Goal: Task Accomplishment & Management: Use online tool/utility

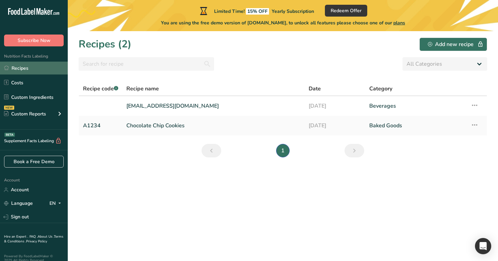
click at [46, 68] on link "Recipes" at bounding box center [34, 68] width 68 height 13
click at [26, 61] on div "Nutrition Facts Labeling Recipes Costs Custom Ingredients NEW Custom Reports Me…" at bounding box center [34, 87] width 68 height 83
click at [29, 64] on link "Recipes" at bounding box center [34, 68] width 68 height 13
click at [142, 106] on link "[EMAIL_ADDRESS][DOMAIN_NAME]" at bounding box center [213, 106] width 174 height 14
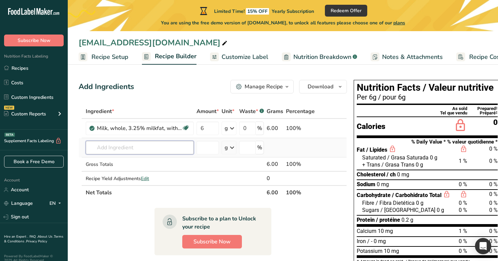
click at [129, 150] on input "text" at bounding box center [140, 148] width 108 height 14
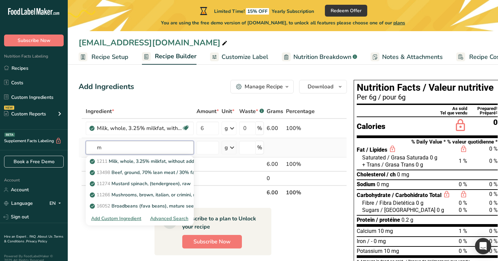
type input "m"
click at [166, 219] on div "Advanced Search" at bounding box center [169, 218] width 38 height 7
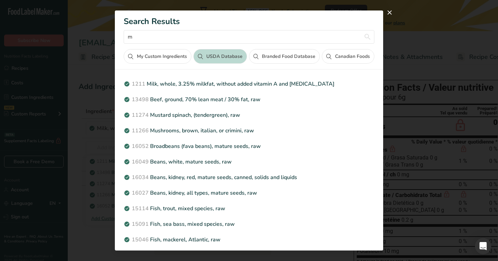
click at [165, 60] on button "My Custom Ingredients" at bounding box center [157, 56] width 67 height 15
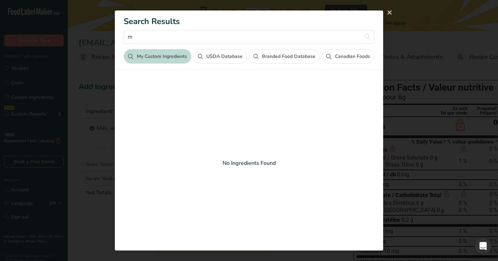
click at [238, 62] on button "USDA Database" at bounding box center [221, 56] width 54 height 15
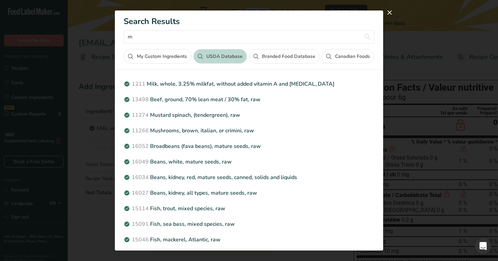
click at [286, 61] on button "Branded Food Database" at bounding box center [284, 56] width 71 height 15
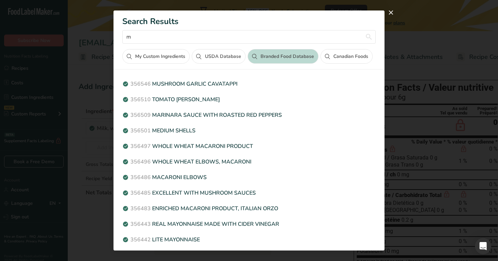
click at [325, 57] on icon "Search results modal" at bounding box center [327, 56] width 5 height 5
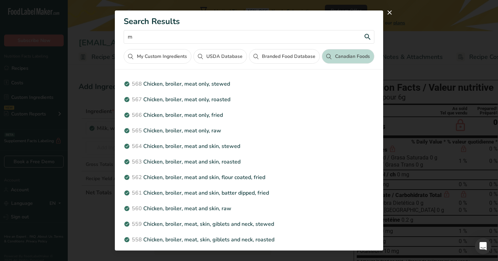
click at [216, 37] on input "m" at bounding box center [249, 37] width 250 height 14
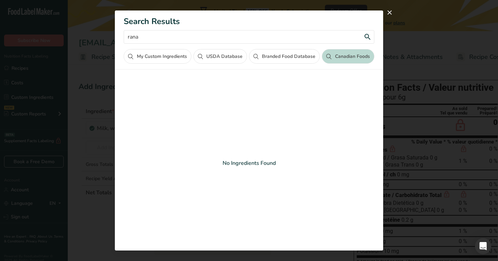
type input "rana"
click at [220, 62] on button "USDA Database" at bounding box center [221, 56] width 54 height 15
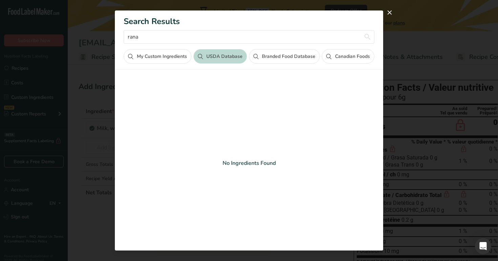
click at [271, 56] on button "Branded Food Database" at bounding box center [284, 56] width 71 height 15
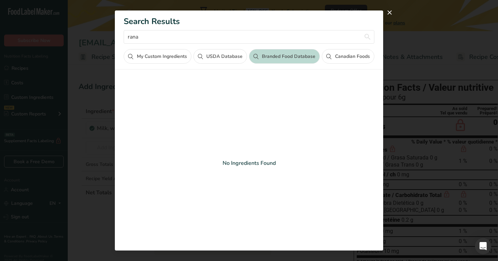
click at [145, 49] on button "My Custom Ingredients" at bounding box center [157, 56] width 67 height 15
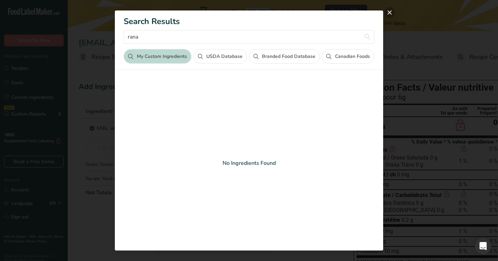
click at [389, 11] on button "close" at bounding box center [389, 12] width 11 height 11
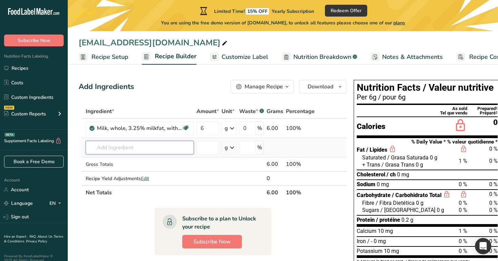
click at [155, 146] on input "text" at bounding box center [140, 148] width 108 height 14
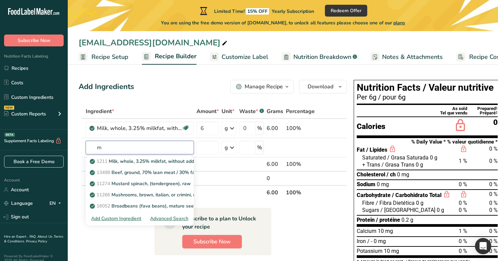
type input "m"
click at [178, 87] on div "Add Ingredients Manage Recipe Delete Recipe Duplicate Recipe Scale Recipe Save …" at bounding box center [213, 87] width 268 height 14
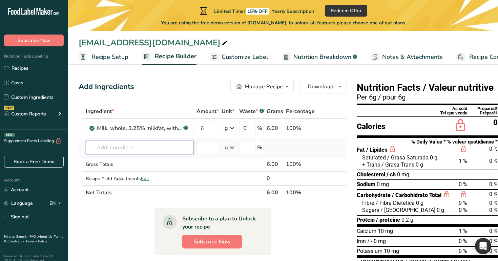
click at [169, 150] on input "text" at bounding box center [140, 148] width 108 height 14
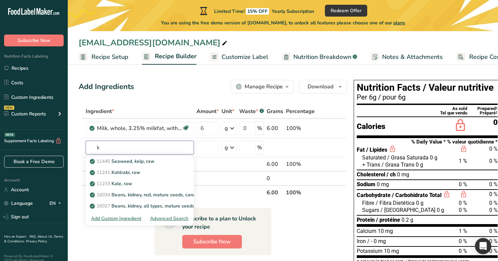
type input "k"
click at [160, 96] on div "Add Ingredients Manage Recipe Delete Recipe Duplicate Recipe Scale Recipe Save …" at bounding box center [215, 252] width 273 height 350
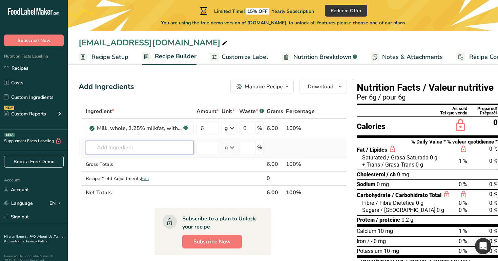
click at [137, 146] on input "text" at bounding box center [140, 148] width 108 height 14
click at [140, 149] on input "text" at bounding box center [140, 148] width 108 height 14
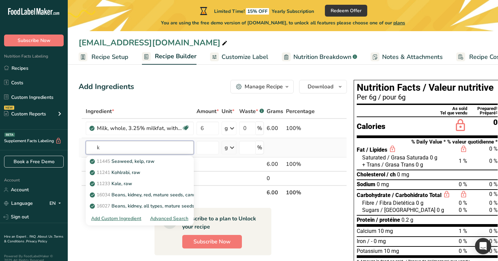
type input "k"
click at [125, 218] on div "Add Custom Ingredient" at bounding box center [116, 218] width 50 height 7
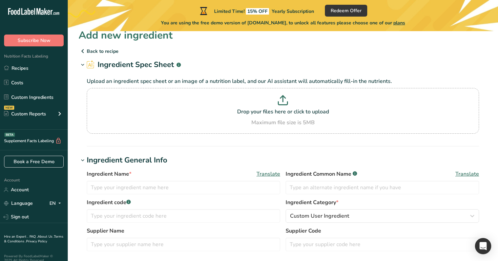
scroll to position [12, 0]
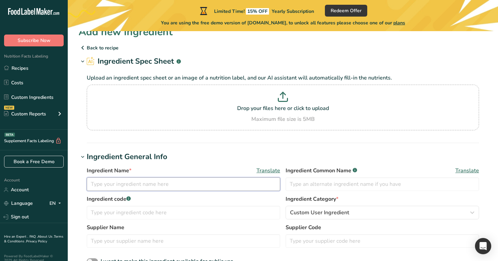
click at [153, 186] on input "text" at bounding box center [184, 185] width 194 height 14
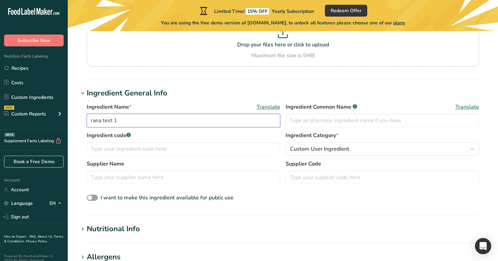
scroll to position [128, 0]
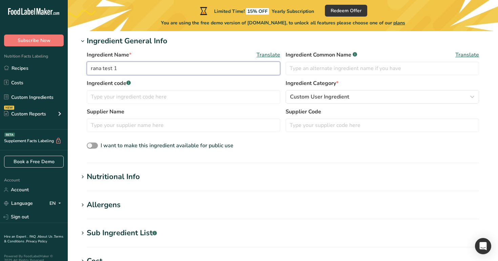
type input "rana test 1"
click at [136, 175] on div "Nutritional Info" at bounding box center [113, 177] width 53 height 11
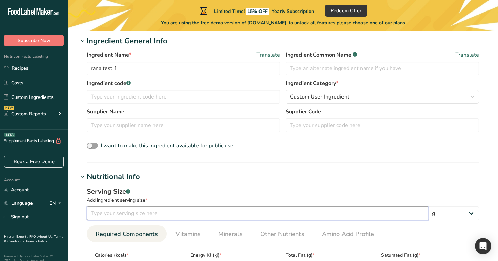
click at [150, 211] on input "number" at bounding box center [257, 214] width 341 height 14
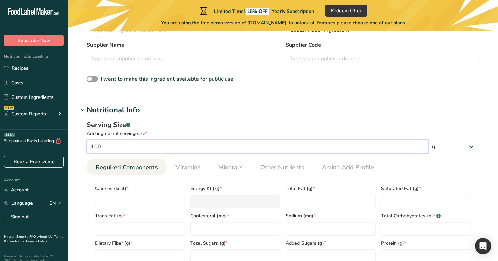
scroll to position [211, 0]
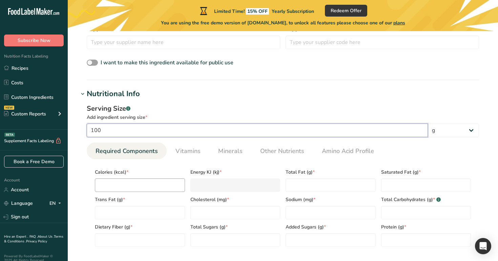
type input "100"
click at [135, 188] on input "number" at bounding box center [140, 186] width 90 height 14
type input "1"
type KJ "4.2"
type input "10"
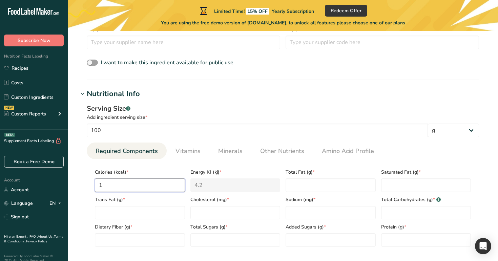
type KJ "41.8"
type input "100"
type KJ "418.4"
type input "100"
type Fat "10"
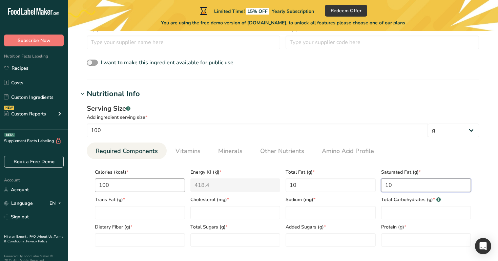
type Fat "10"
type input "10"
type Carbohydrates "10"
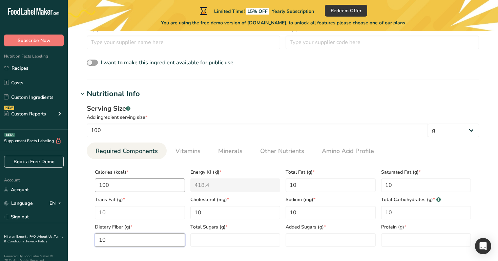
type Fiber "10"
type Sugars "10"
type input "10"
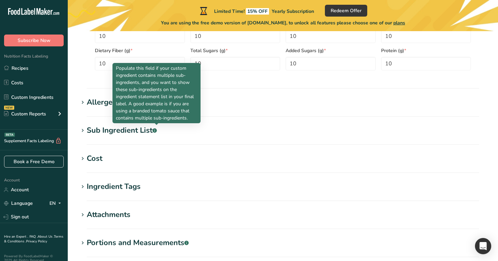
scroll to position [466, 0]
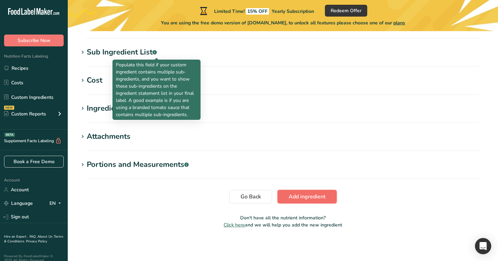
click at [281, 192] on button "Add ingredient" at bounding box center [307, 197] width 59 height 14
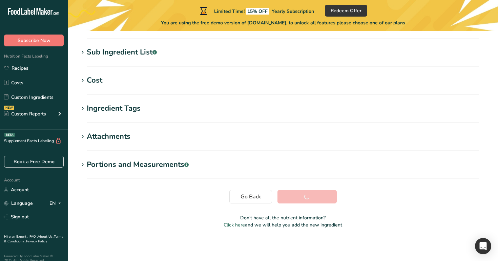
scroll to position [134, 0]
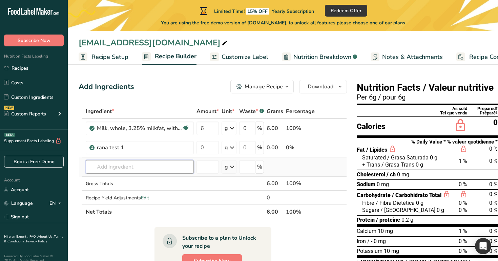
click at [131, 165] on input "text" at bounding box center [140, 167] width 108 height 14
click at [213, 148] on input "0" at bounding box center [208, 148] width 22 height 14
type input "8"
click at [198, 94] on div "Add Ingredients Manage Recipe Delete Recipe Duplicate Recipe Scale Recipe Save …" at bounding box center [215, 252] width 273 height 350
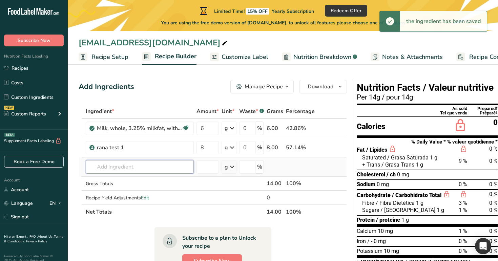
click at [141, 165] on input "text" at bounding box center [140, 167] width 108 height 14
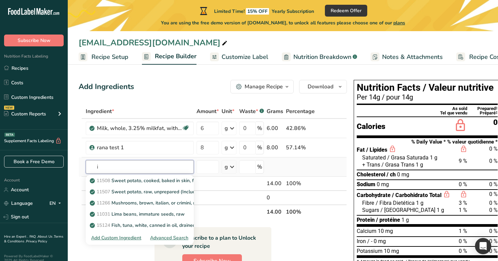
type input "i"
click at [162, 238] on div "Advanced Search" at bounding box center [169, 238] width 38 height 7
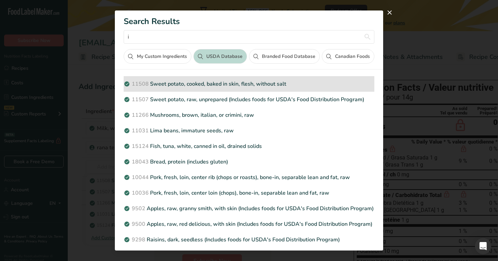
scroll to position [153, 0]
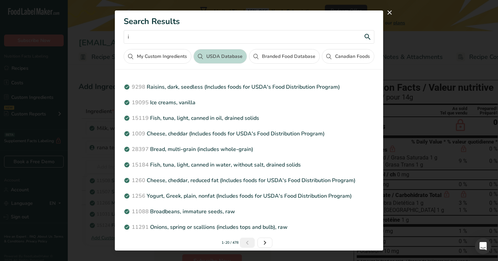
click at [218, 37] on input "i" at bounding box center [249, 37] width 250 height 14
type input "i"
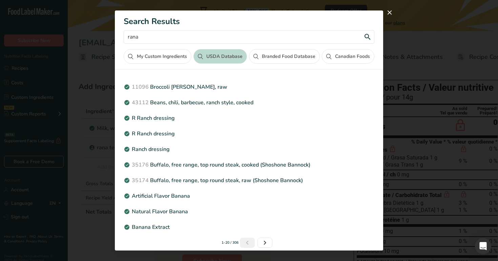
type input "rana"
click at [155, 50] on button "My Custom Ingredients" at bounding box center [157, 56] width 67 height 15
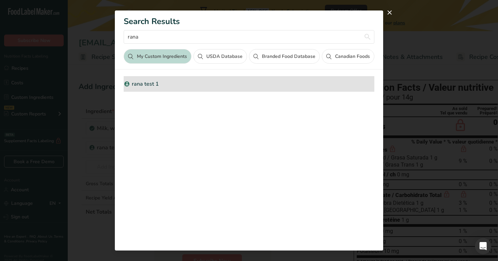
click at [156, 83] on p "rana test 1" at bounding box center [249, 84] width 250 height 8
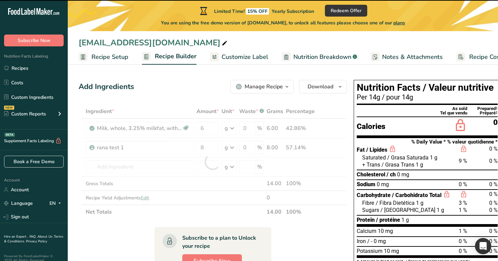
type input "0"
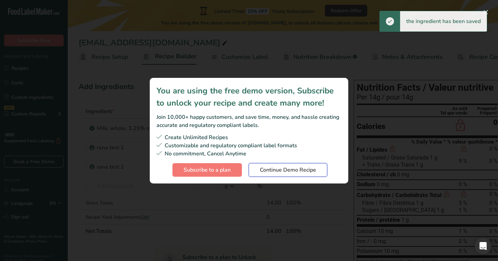
click at [296, 169] on span "Continue Demo Recipe" at bounding box center [288, 170] width 56 height 8
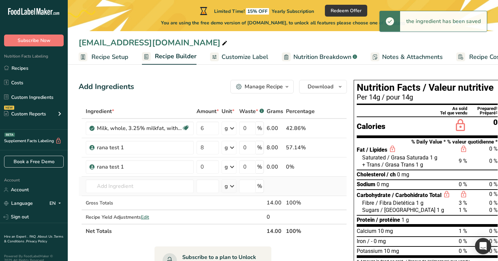
click at [116, 179] on td "11508 Sweet potato, cooked, baked in skin, flesh, without salt 11507 Sweet pota…" at bounding box center [139, 186] width 111 height 19
click at [112, 186] on input "text" at bounding box center [140, 187] width 108 height 14
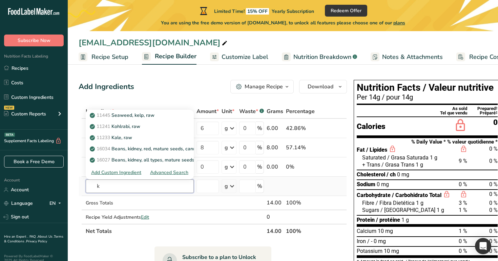
type input "k"
click at [170, 173] on div "Advanced Search" at bounding box center [169, 172] width 38 height 7
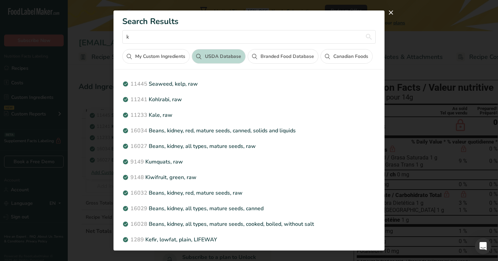
click at [158, 56] on button "My Custom Ingredients" at bounding box center [155, 56] width 67 height 15
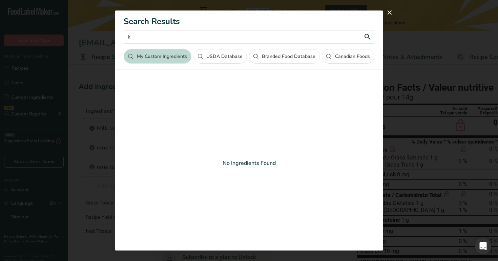
click at [180, 37] on input "k" at bounding box center [249, 37] width 250 height 14
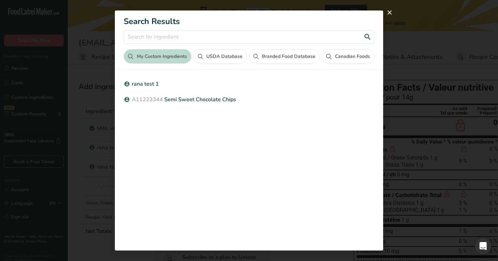
click at [180, 38] on input "Search results modal" at bounding box center [249, 37] width 250 height 14
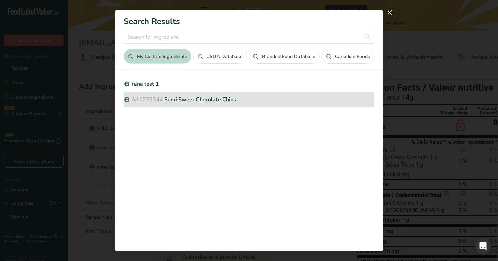
click at [181, 97] on p "A11223344 Semi Sweet Chocolate Chips" at bounding box center [249, 100] width 250 height 8
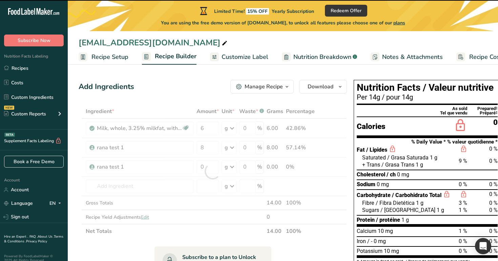
type input "0"
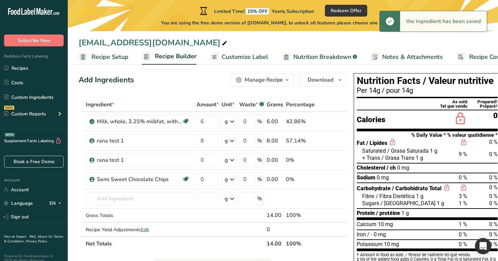
scroll to position [9, 0]
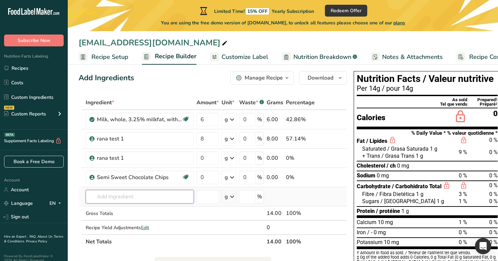
click at [165, 195] on input "text" at bounding box center [140, 197] width 108 height 14
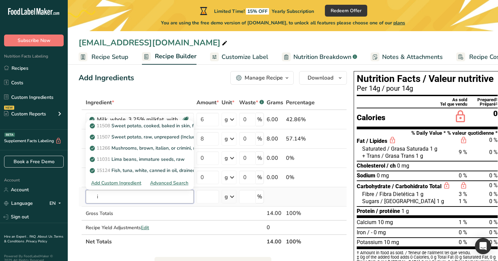
type input "i"
click at [175, 184] on div "Advanced Search" at bounding box center [169, 183] width 38 height 7
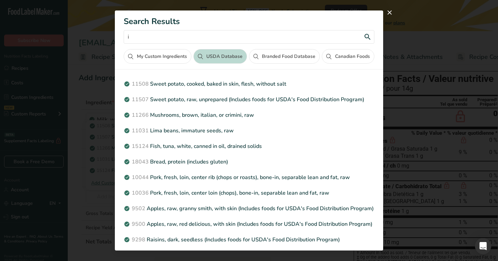
click at [242, 38] on input "i" at bounding box center [249, 37] width 250 height 14
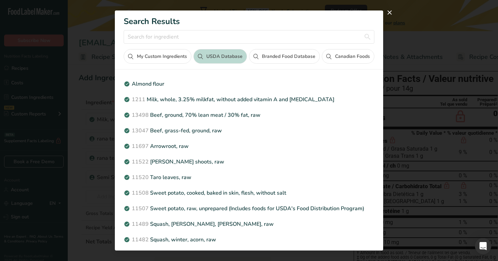
click at [273, 59] on button "Branded Food Database" at bounding box center [284, 56] width 71 height 15
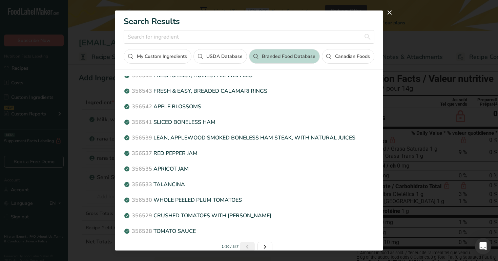
scroll to position [153, 0]
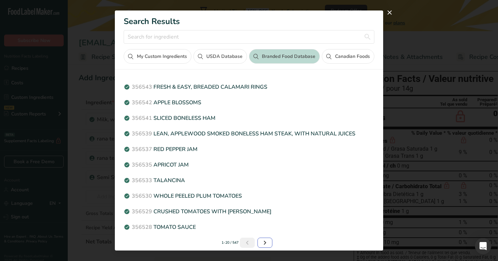
click at [262, 245] on icon "Next page" at bounding box center [265, 243] width 8 height 12
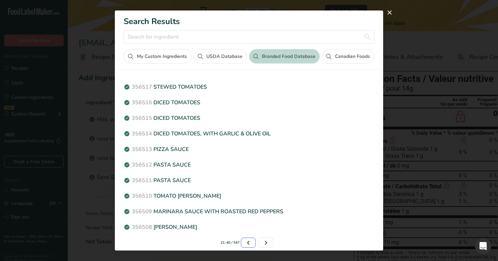
click at [251, 246] on icon "Page 1." at bounding box center [248, 243] width 8 height 12
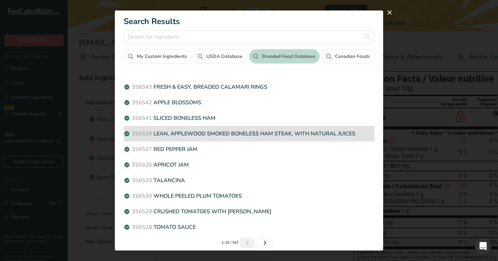
click at [246, 131] on p "356539 LEAN, APPLEWOOD SMOKED BONELESS HAM STEAK, WITH NATURAL JUICES" at bounding box center [249, 134] width 250 height 8
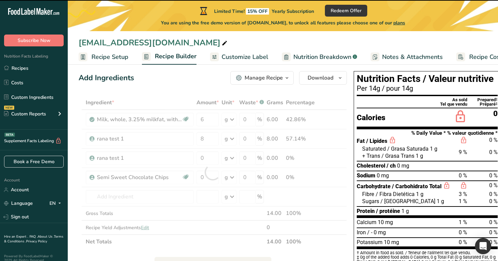
type input "0"
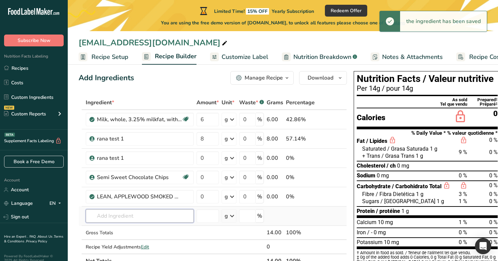
click at [139, 213] on input "text" at bounding box center [140, 216] width 108 height 14
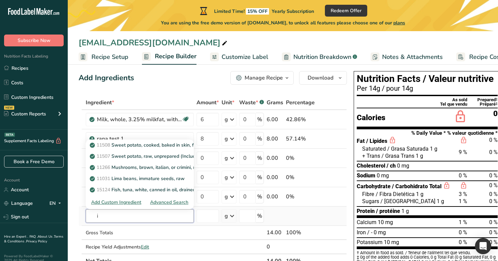
type input "i"
click at [165, 199] on div "Add Custom Ingredient Advanced Search" at bounding box center [140, 203] width 108 height 14
click at [166, 204] on div "Advanced Search" at bounding box center [169, 202] width 38 height 7
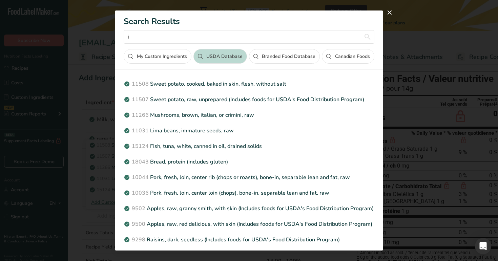
click at [273, 57] on button "Branded Food Database" at bounding box center [284, 56] width 71 height 15
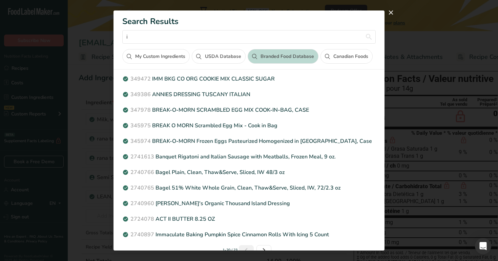
scroll to position [161, 0]
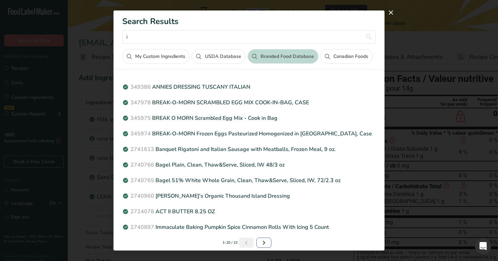
click at [266, 242] on icon "Next page" at bounding box center [264, 243] width 8 height 12
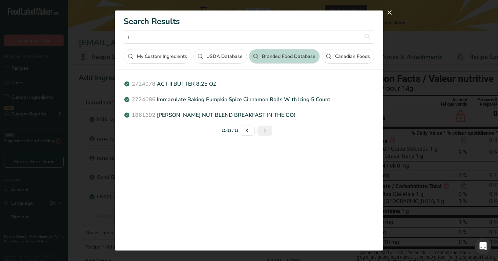
scroll to position [0, 0]
click at [250, 130] on icon "Page 1." at bounding box center [247, 131] width 8 height 12
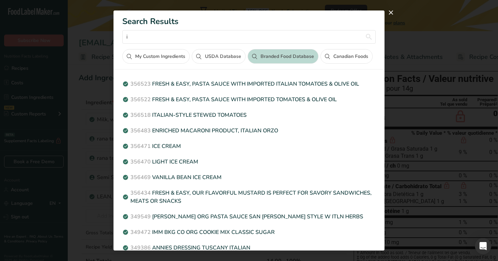
scroll to position [161, 0]
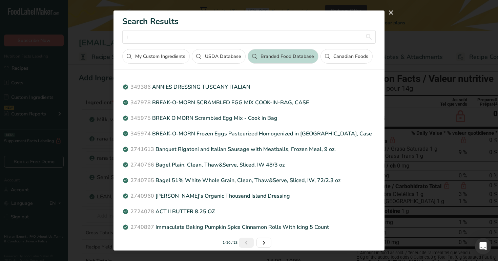
click at [330, 57] on button "Canadian Foods" at bounding box center [347, 56] width 52 height 15
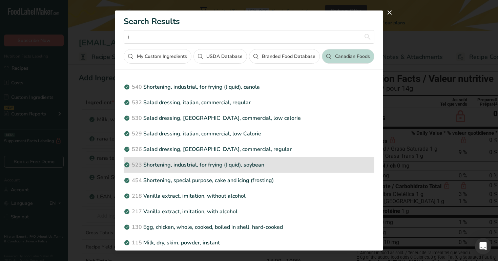
scroll to position [0, 0]
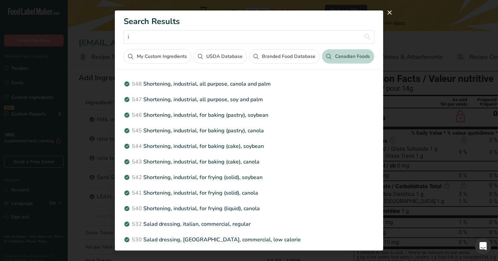
click at [285, 53] on button "Branded Food Database" at bounding box center [284, 56] width 71 height 15
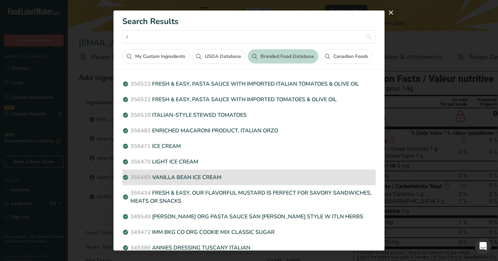
scroll to position [161, 0]
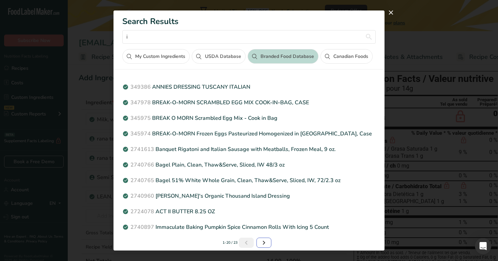
click at [263, 239] on icon "Next page" at bounding box center [264, 243] width 8 height 12
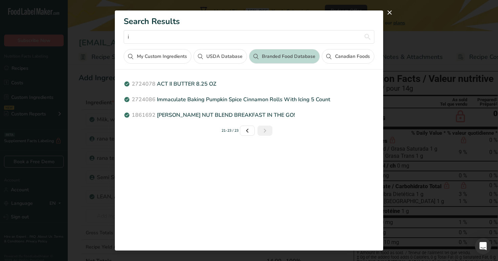
scroll to position [0, 0]
click at [246, 127] on icon "Page 1." at bounding box center [247, 131] width 8 height 12
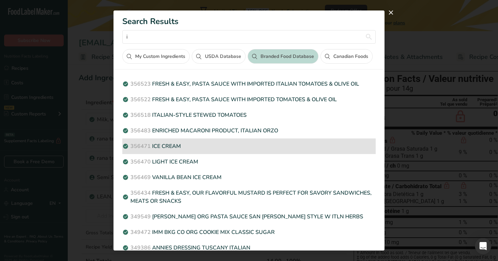
scroll to position [161, 0]
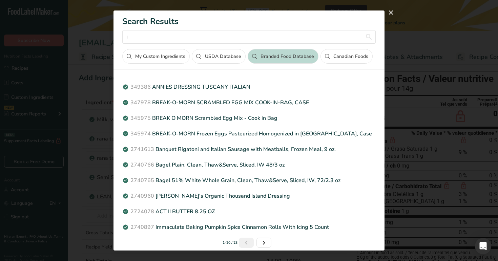
click at [218, 56] on button "USDA Database" at bounding box center [219, 56] width 54 height 15
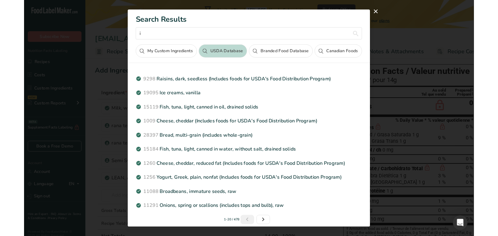
scroll to position [153, 0]
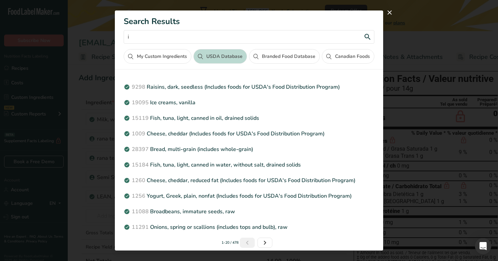
click at [189, 43] on input "i" at bounding box center [249, 37] width 250 height 14
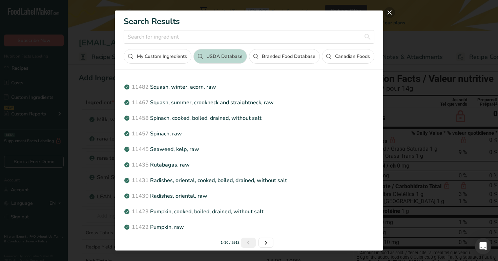
click at [390, 12] on button "close" at bounding box center [389, 12] width 11 height 11
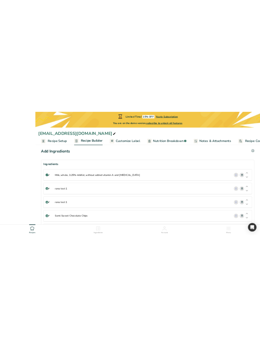
scroll to position [0, 0]
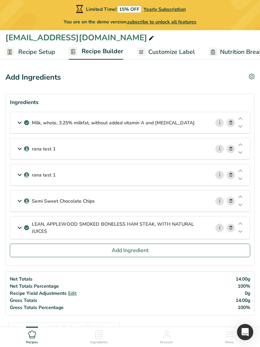
click at [82, 248] on button "Add Ingredient" at bounding box center [130, 251] width 241 height 14
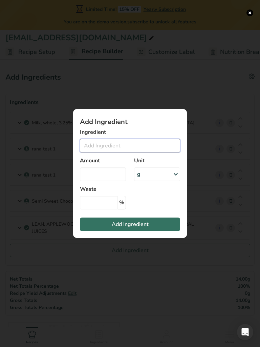
click at [117, 143] on input "Add ingredient modal" at bounding box center [130, 146] width 100 height 14
click at [117, 147] on input "Add ingredient modal" at bounding box center [130, 146] width 100 height 14
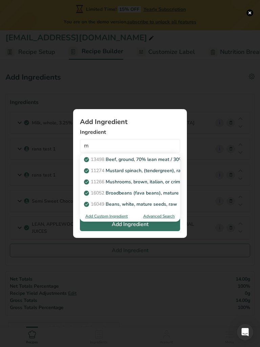
click at [164, 218] on div "Advanced Search" at bounding box center [159, 216] width 32 height 6
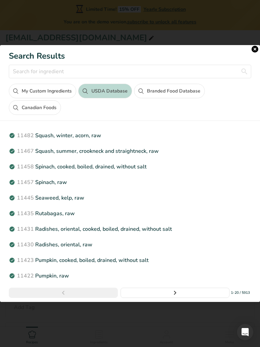
scroll to position [304, 0]
click at [189, 261] on link "Next page" at bounding box center [175, 293] width 109 height 10
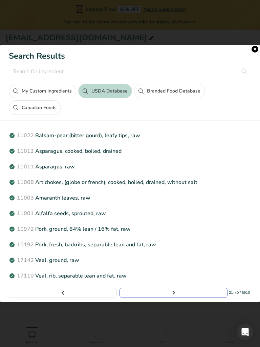
click at [80, 261] on link "Page 1." at bounding box center [63, 293] width 108 height 10
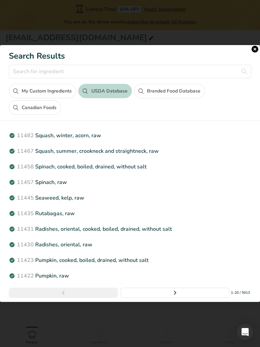
click at [147, 261] on link "Page 2." at bounding box center [175, 293] width 109 height 10
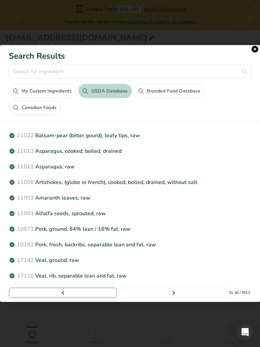
click at [93, 261] on link "Page 1." at bounding box center [63, 293] width 108 height 10
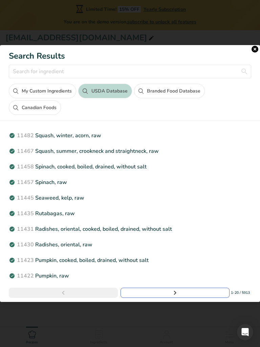
click at [166, 261] on link "Page 2." at bounding box center [175, 293] width 109 height 10
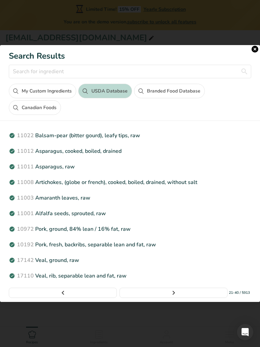
click at [169, 85] on button "Branded Food Database" at bounding box center [169, 91] width 71 height 15
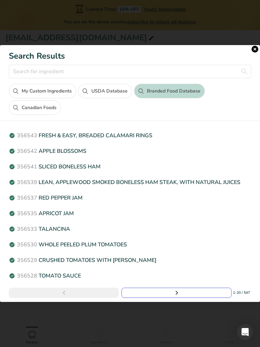
click at [173, 261] on icon "Page 2." at bounding box center [177, 293] width 8 height 12
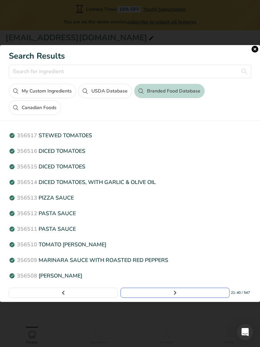
click at [173, 261] on icon "Page 3." at bounding box center [175, 293] width 8 height 12
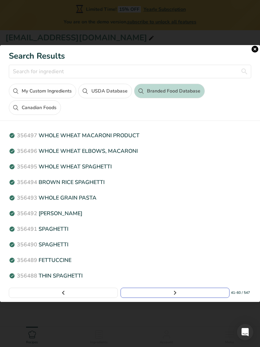
click at [173, 261] on icon "Page 4." at bounding box center [175, 293] width 8 height 12
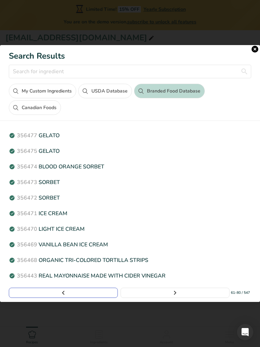
click at [68, 261] on link "Page 3." at bounding box center [63, 293] width 109 height 10
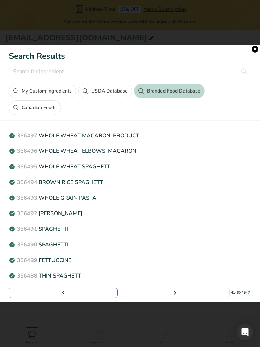
click at [68, 261] on link "Page 2." at bounding box center [63, 293] width 109 height 10
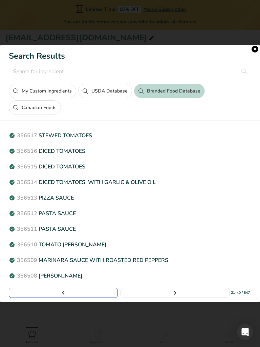
click at [68, 261] on link "Page 1." at bounding box center [63, 293] width 109 height 10
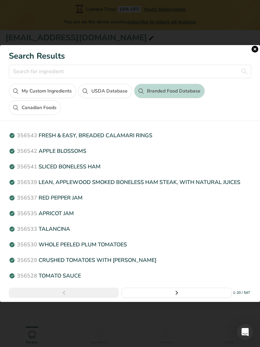
click at [68, 261] on icon "Page 0." at bounding box center [64, 293] width 8 height 12
click at [32, 92] on button "My Custom Ingredients" at bounding box center [42, 91] width 67 height 15
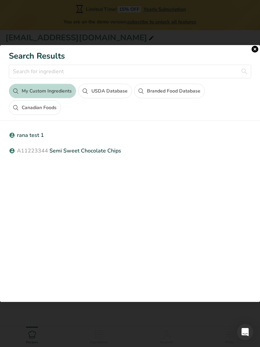
click at [42, 112] on button "Canadian Foods" at bounding box center [35, 107] width 52 height 15
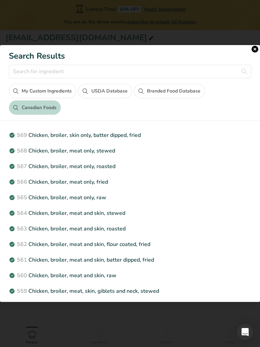
click at [99, 87] on button "USDA Database" at bounding box center [105, 91] width 54 height 15
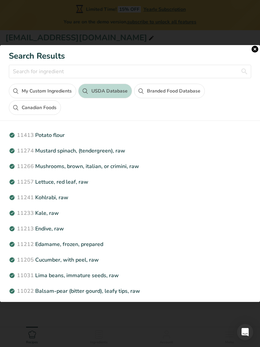
click at [168, 87] on button "Branded Food Database" at bounding box center [169, 91] width 71 height 15
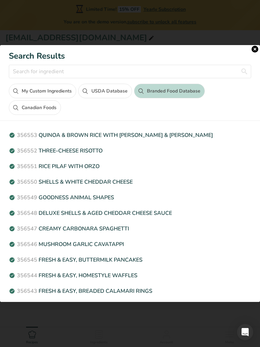
click at [254, 50] on button "close" at bounding box center [255, 49] width 7 height 7
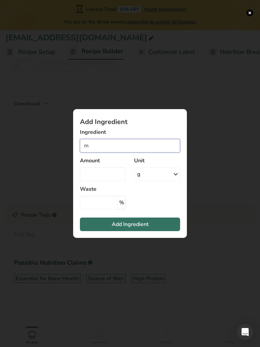
click at [128, 146] on input "m" at bounding box center [130, 146] width 100 height 14
click at [249, 16] on button "Add ingredient modal" at bounding box center [250, 12] width 7 height 7
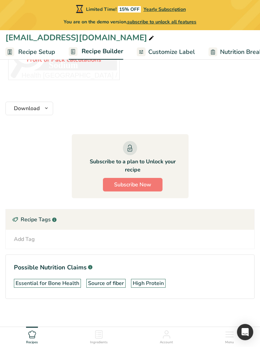
scroll to position [300, 0]
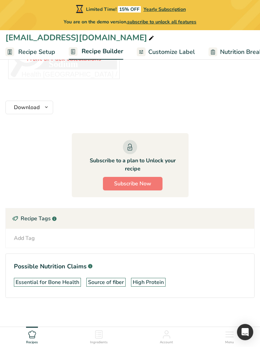
click at [23, 237] on div "Add Tag" at bounding box center [24, 238] width 21 height 8
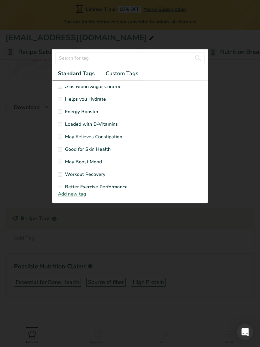
scroll to position [412, 0]
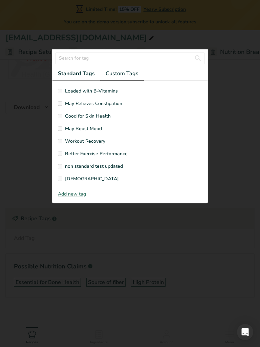
click at [123, 77] on span "Custom Tags" at bounding box center [122, 73] width 33 height 8
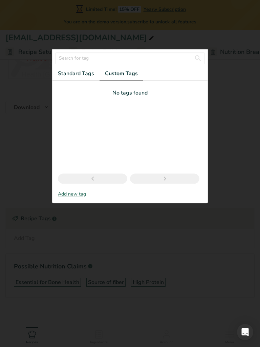
click at [153, 181] on link "Next page" at bounding box center [164, 179] width 69 height 10
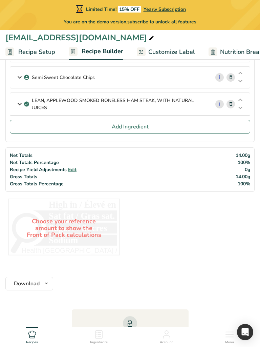
scroll to position [12, 0]
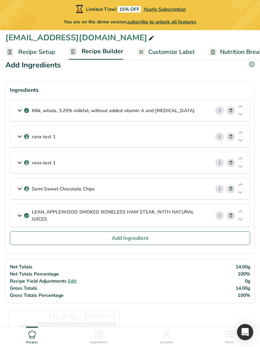
click at [121, 239] on span "Add Ingredient" at bounding box center [130, 238] width 37 height 8
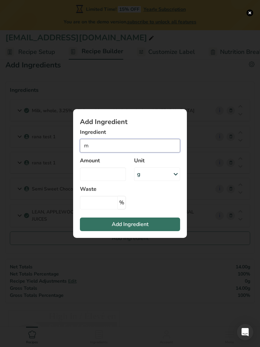
click at [129, 143] on input "m" at bounding box center [130, 146] width 100 height 14
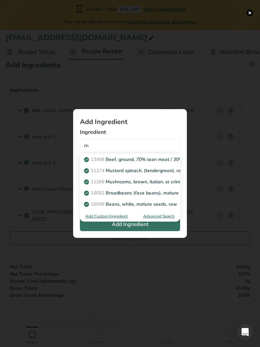
click at [158, 218] on div "Advanced Search" at bounding box center [159, 216] width 32 height 6
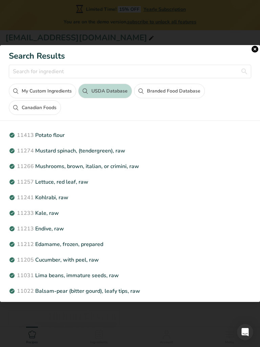
scroll to position [156, 0]
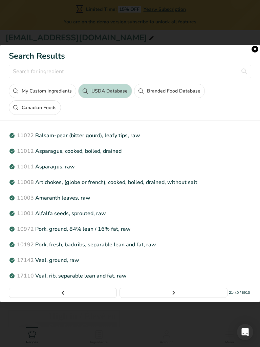
click at [164, 88] on button "Branded Food Database" at bounding box center [169, 91] width 71 height 15
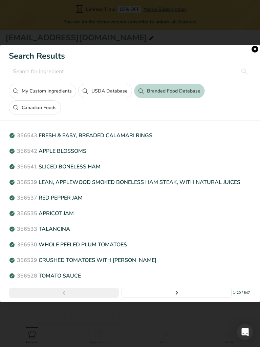
click at [179, 261] on icon "Page 2." at bounding box center [177, 293] width 8 height 12
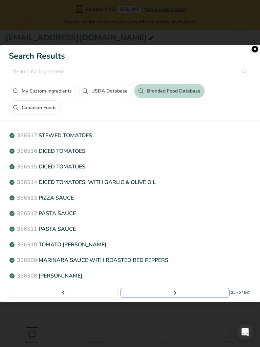
click at [86, 261] on link "Page 1." at bounding box center [63, 293] width 109 height 10
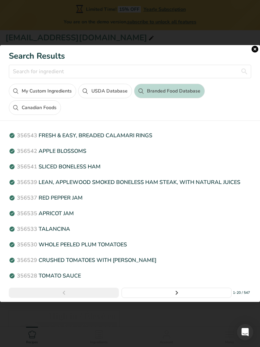
click at [86, 261] on link "Page 0." at bounding box center [64, 293] width 110 height 10
click at [156, 261] on link "Page 2." at bounding box center [177, 293] width 110 height 10
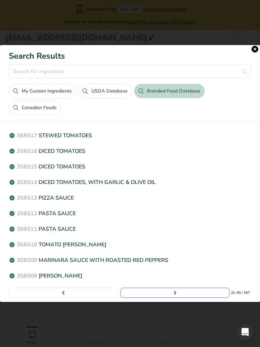
click at [156, 261] on link "Page 3." at bounding box center [175, 293] width 109 height 10
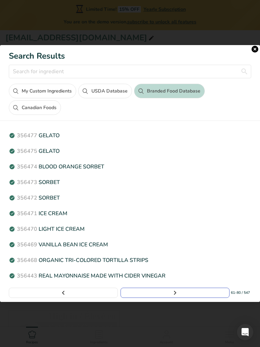
click at [156, 261] on link "Page 5." at bounding box center [175, 293] width 109 height 10
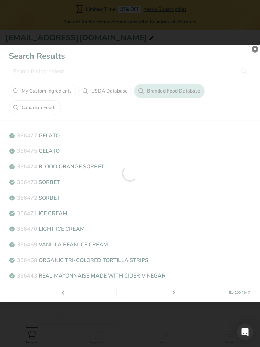
click at [156, 261] on div "Search results modal" at bounding box center [130, 173] width 260 height 257
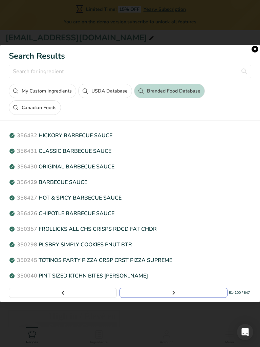
click at [156, 261] on link "Page 6." at bounding box center [174, 293] width 108 height 10
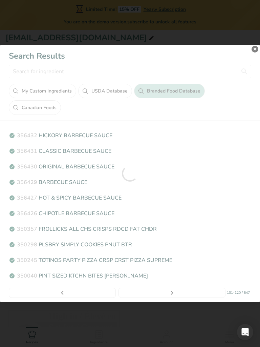
click at [156, 261] on div "Search results modal" at bounding box center [130, 173] width 260 height 257
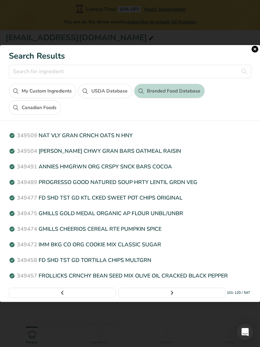
click at [156, 261] on link "Page 7." at bounding box center [172, 293] width 107 height 10
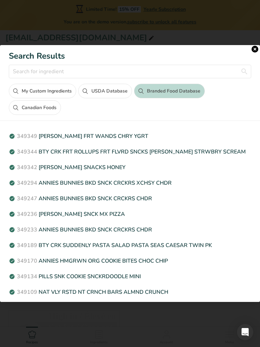
click at [156, 261] on link "Page 8." at bounding box center [172, 309] width 107 height 10
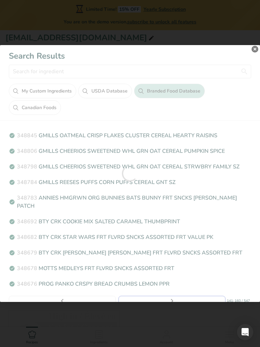
click at [156, 261] on div "Search results modal" at bounding box center [130, 173] width 260 height 257
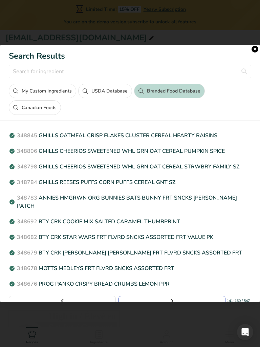
click at [156, 261] on link "Page 9." at bounding box center [172, 301] width 107 height 10
click at [0, 0] on div "Search results modal" at bounding box center [0, 0] width 0 height 0
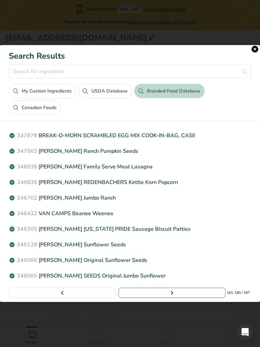
click at [156, 261] on link "Page 10." at bounding box center [172, 293] width 107 height 10
click at [156, 261] on div "Search results modal" at bounding box center [130, 173] width 260 height 257
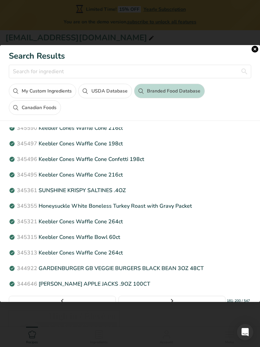
click at [156, 261] on link "Page 11." at bounding box center [172, 301] width 107 height 10
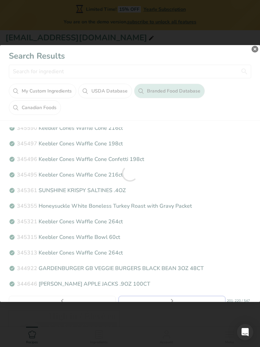
click at [156, 261] on div "Search results modal" at bounding box center [130, 173] width 260 height 257
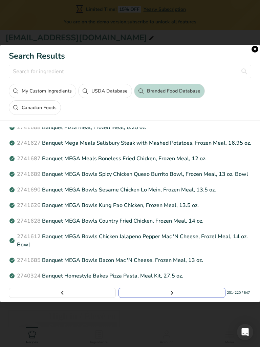
click at [156, 261] on link "Page 12." at bounding box center [172, 293] width 107 height 10
click at [0, 0] on div "Search results modal" at bounding box center [0, 0] width 0 height 0
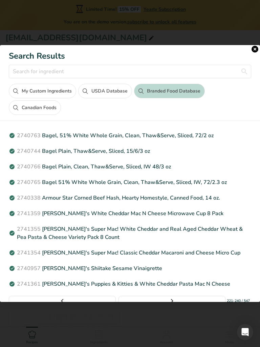
click at [156, 261] on link "Page 13." at bounding box center [172, 301] width 107 height 10
click at [156, 261] on div "Search results modal" at bounding box center [130, 173] width 260 height 257
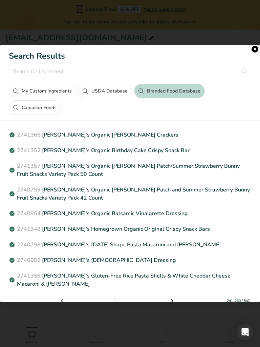
click at [156, 261] on link "Page 14." at bounding box center [172, 301] width 107 height 10
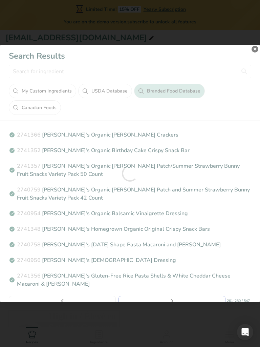
click at [156, 261] on div "Search results modal" at bounding box center [130, 173] width 260 height 257
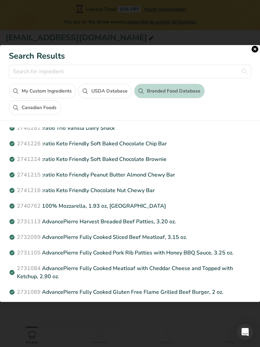
click at [156, 261] on link "Page 15." at bounding box center [172, 309] width 107 height 10
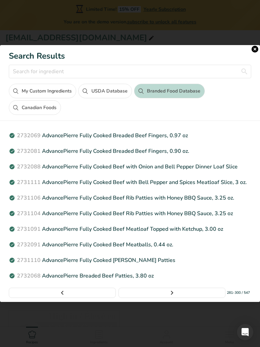
click at [156, 261] on div "Search results modal" at bounding box center [130, 173] width 260 height 257
click at [156, 261] on link "Page 16." at bounding box center [172, 293] width 107 height 10
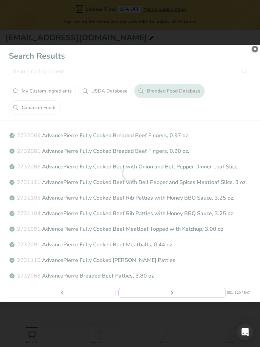
click at [156, 261] on div "Search results modal" at bounding box center [130, 173] width 260 height 257
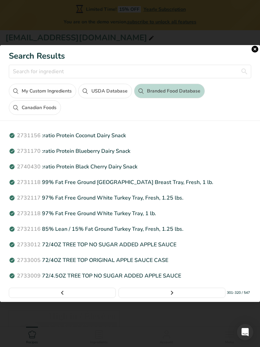
click at [156, 261] on link "Page 17." at bounding box center [172, 293] width 107 height 10
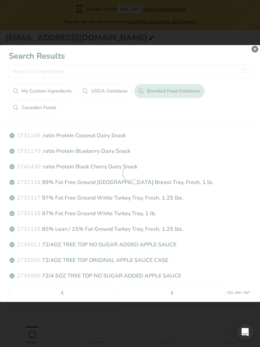
click at [156, 261] on div "Search results modal" at bounding box center [130, 173] width 260 height 257
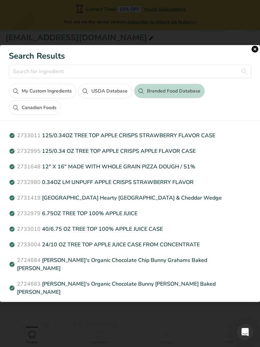
click at [156, 261] on link "Page 18." at bounding box center [172, 309] width 107 height 10
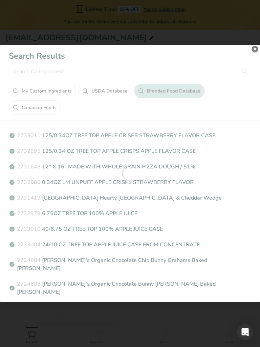
click at [156, 261] on div "Search results modal" at bounding box center [130, 173] width 260 height 257
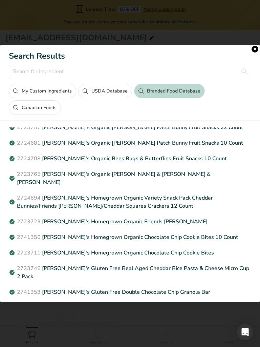
click at [156, 261] on link "Page 19." at bounding box center [172, 309] width 107 height 10
click at [0, 0] on div "Search results modal" at bounding box center [0, 0] width 0 height 0
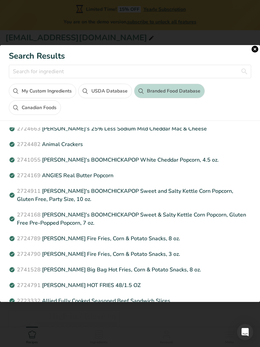
click at [156, 261] on link "Page 20." at bounding box center [172, 333] width 107 height 10
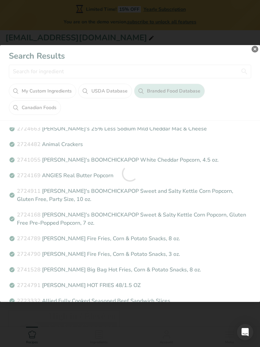
click at [156, 261] on div "Search results modal" at bounding box center [130, 173] width 260 height 257
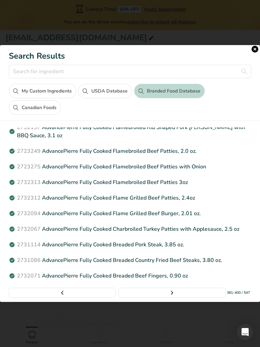
click at [156, 261] on link "Page 21." at bounding box center [172, 293] width 107 height 10
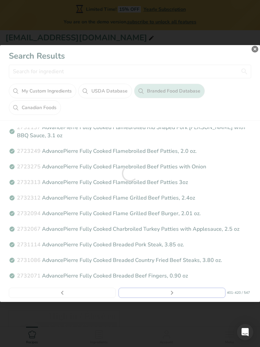
click at [156, 261] on div "Search results modal" at bounding box center [130, 173] width 260 height 257
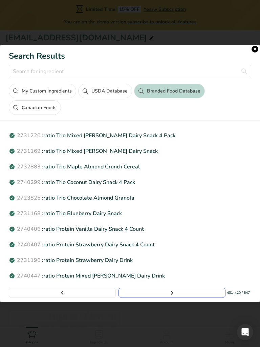
click at [156, 261] on link "Page 22." at bounding box center [172, 293] width 107 height 10
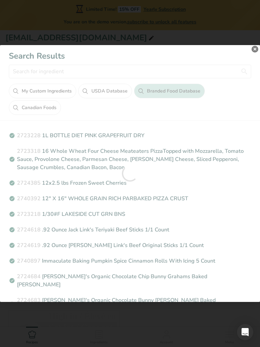
click at [156, 261] on div "Search results modal" at bounding box center [130, 173] width 260 height 257
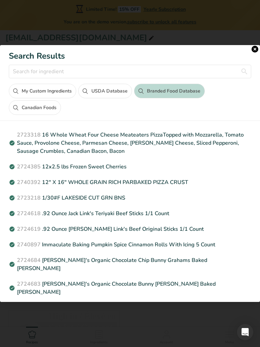
click at [156, 261] on link "Page 23." at bounding box center [172, 309] width 107 height 10
click at [0, 0] on div "Search results modal" at bounding box center [0, 0] width 0 height 0
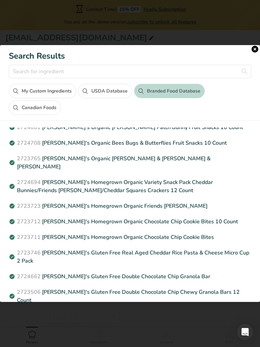
click at [156, 261] on link "Page 24." at bounding box center [172, 317] width 107 height 10
click at [156, 261] on div "Search results modal" at bounding box center [130, 173] width 260 height 257
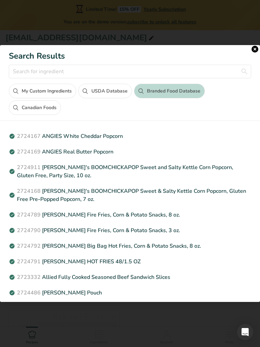
click at [156, 261] on link "Page 25." at bounding box center [172, 325] width 107 height 10
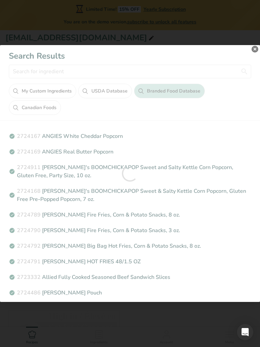
click at [156, 261] on div "Search results modal" at bounding box center [130, 173] width 260 height 257
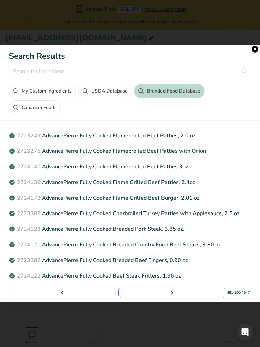
click at [156, 261] on link "Page 26." at bounding box center [172, 293] width 107 height 10
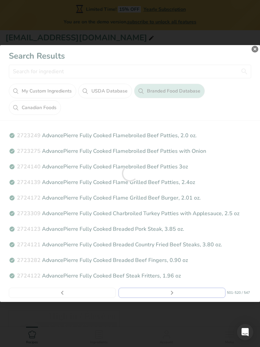
click at [156, 261] on div "Search results modal" at bounding box center [130, 173] width 260 height 257
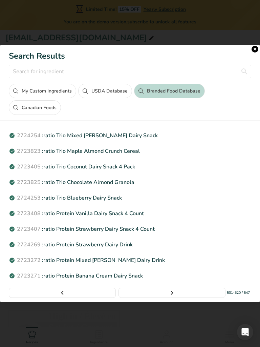
click at [156, 261] on link "Page 27." at bounding box center [172, 293] width 107 height 10
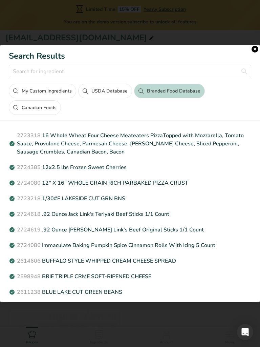
click at [156, 261] on div "Search results modal" at bounding box center [130, 173] width 260 height 257
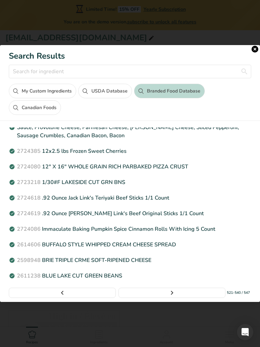
click at [156, 261] on link "Page 28." at bounding box center [172, 293] width 107 height 10
click at [156, 261] on div "Search results modal" at bounding box center [130, 173] width 260 height 257
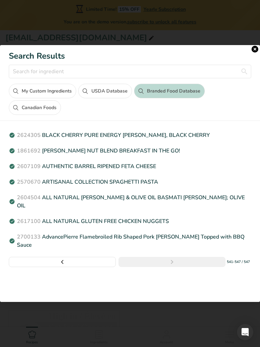
scroll to position [0, 0]
click at [156, 261] on div "2624305 BLACK CHERRY PURE ENERGY [PERSON_NAME], BLACK CHERRY 1861692 [PERSON_NA…" at bounding box center [130, 214] width 260 height 175
click at [255, 49] on button "close" at bounding box center [255, 49] width 7 height 7
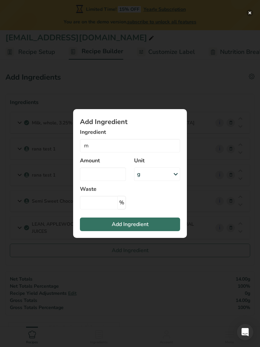
click at [250, 13] on button "Add ingredient modal" at bounding box center [250, 12] width 7 height 7
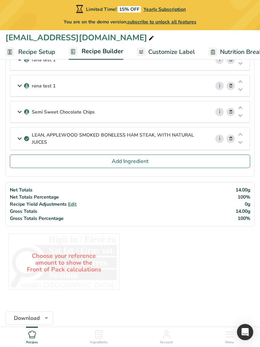
scroll to position [102, 0]
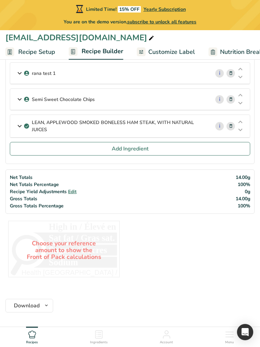
click at [119, 146] on span "Add Ingredient" at bounding box center [130, 149] width 37 height 8
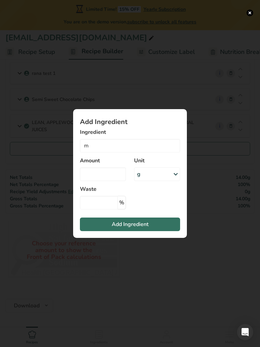
click at [250, 13] on button "Add ingredient modal" at bounding box center [250, 12] width 7 height 7
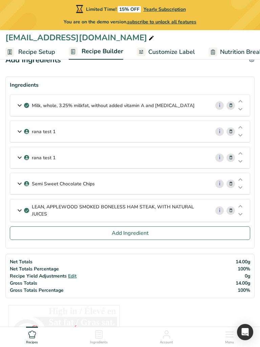
scroll to position [5, 0]
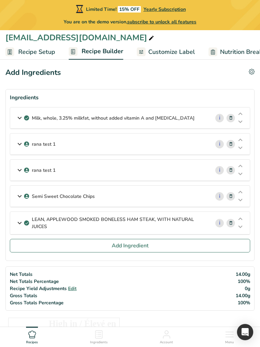
click at [101, 245] on button "Add Ingredient" at bounding box center [130, 246] width 241 height 14
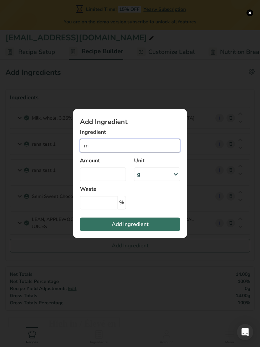
click at [100, 147] on input "m" at bounding box center [130, 146] width 100 height 14
type input "mn"
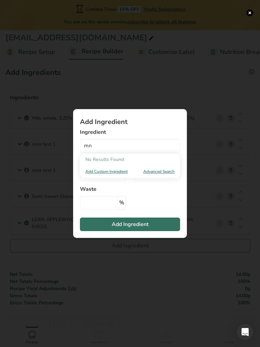
click at [167, 175] on div "Add Custom Ingredient Advanced Search" at bounding box center [130, 171] width 100 height 13
click at [161, 169] on div "Advanced Search" at bounding box center [159, 171] width 32 height 6
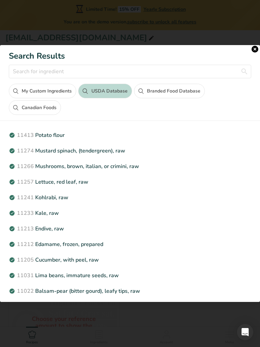
scroll to position [0, 0]
click at [48, 94] on button "My Custom Ingredients" at bounding box center [42, 91] width 67 height 15
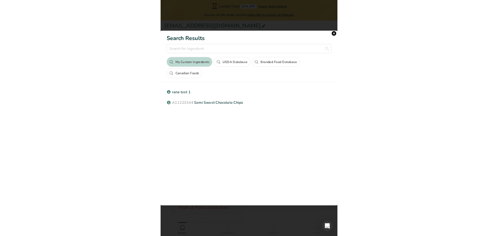
scroll to position [41, 0]
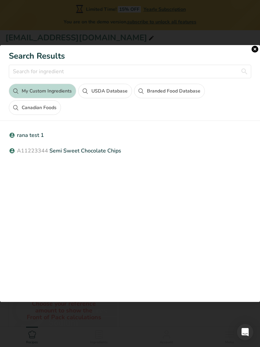
click at [26, 107] on button "Canadian Foods" at bounding box center [35, 107] width 52 height 15
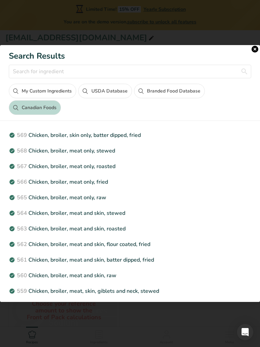
click at [41, 96] on button "My Custom Ingredients" at bounding box center [42, 91] width 67 height 15
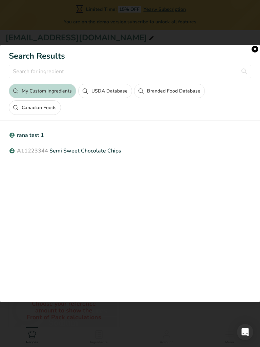
click at [255, 49] on button "close" at bounding box center [255, 49] width 7 height 7
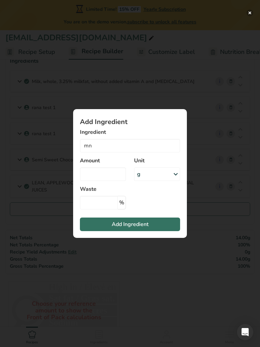
click at [250, 13] on button "Add ingredient modal" at bounding box center [250, 12] width 7 height 7
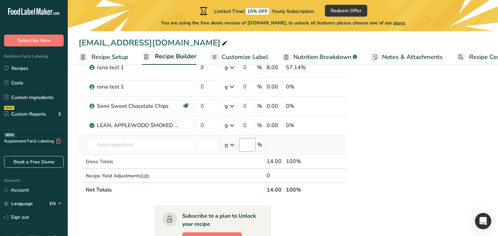
scroll to position [80, 0]
click at [43, 68] on link "Recipes" at bounding box center [34, 68] width 68 height 13
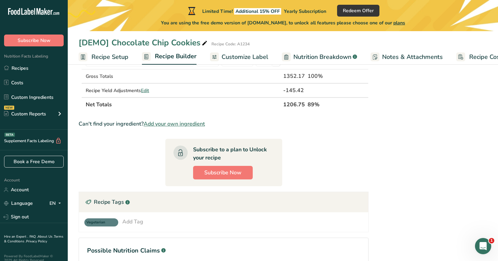
scroll to position [223, 0]
